Goal: Book appointment/travel/reservation

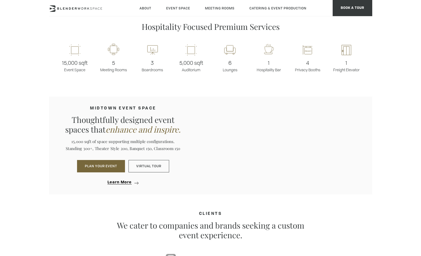
scroll to position [275, 0]
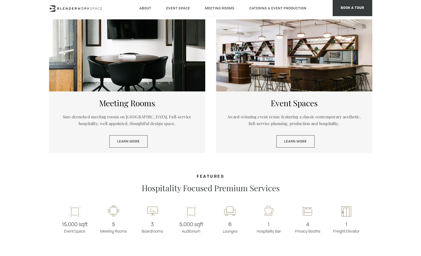
click at [313, 96] on div "Event Spaces Award-winning event venue featuring a classic contemporary aesthet…" at bounding box center [294, 123] width 156 height 62
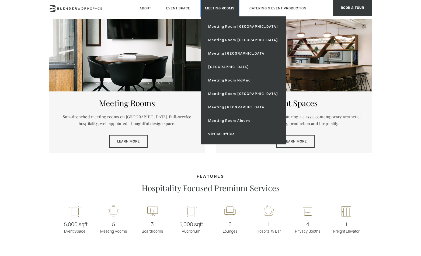
click at [221, 11] on link "Meeting Rooms" at bounding box center [220, 8] width 38 height 16
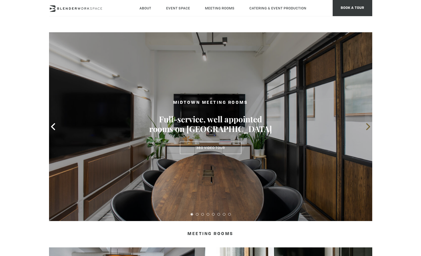
click at [369, 128] on icon at bounding box center [368, 126] width 4 height 7
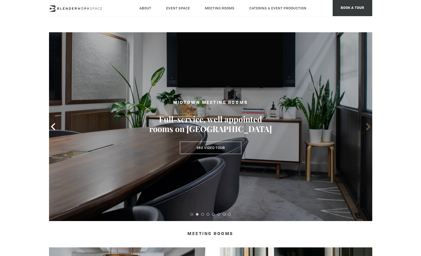
click at [369, 128] on icon at bounding box center [368, 126] width 4 height 7
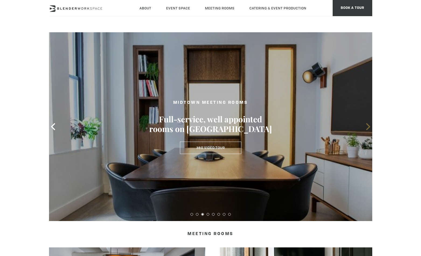
click at [369, 128] on icon at bounding box center [368, 126] width 4 height 7
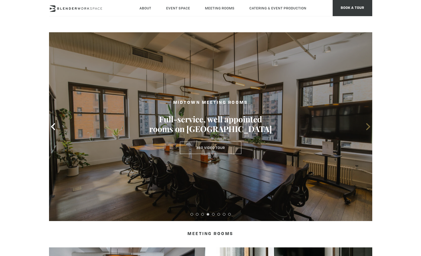
click at [369, 128] on icon at bounding box center [368, 126] width 4 height 7
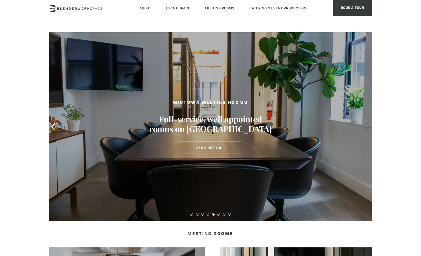
click at [369, 128] on icon at bounding box center [368, 126] width 4 height 7
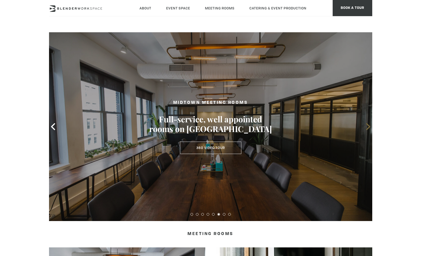
click at [367, 128] on icon at bounding box center [367, 126] width 7 height 7
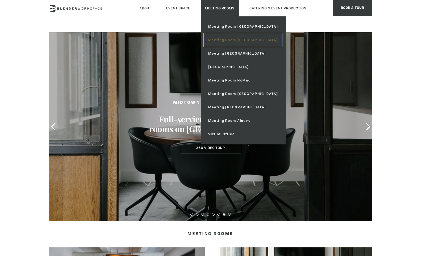
click at [226, 39] on link "Meeting Room [GEOGRAPHIC_DATA]" at bounding box center [243, 39] width 78 height 13
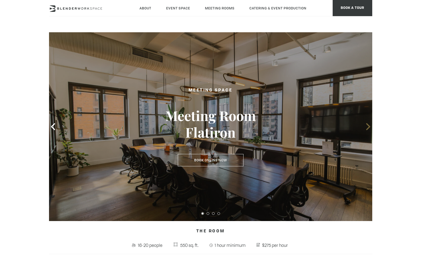
click at [366, 128] on icon at bounding box center [367, 126] width 7 height 7
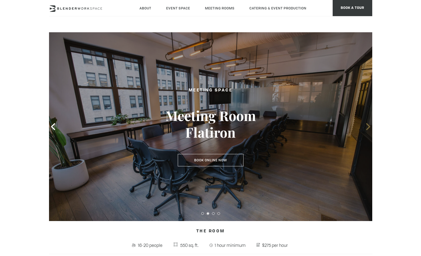
click at [367, 127] on icon at bounding box center [367, 126] width 7 height 7
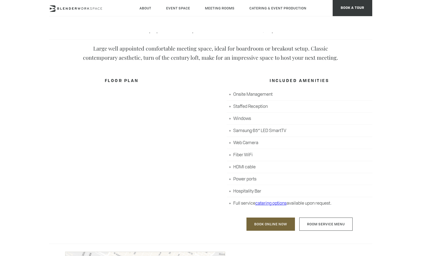
scroll to position [215, 0]
click at [236, 106] on li "Staffed Reception" at bounding box center [299, 106] width 145 height 12
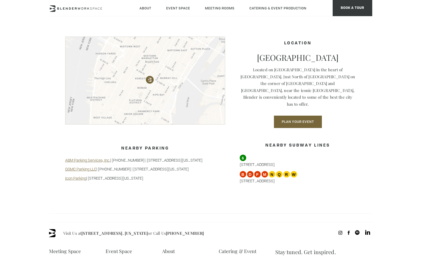
scroll to position [431, 0]
